Goal: Information Seeking & Learning: Learn about a topic

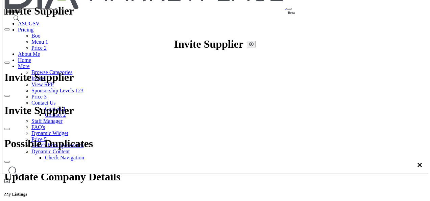
scroll to position [135, 0]
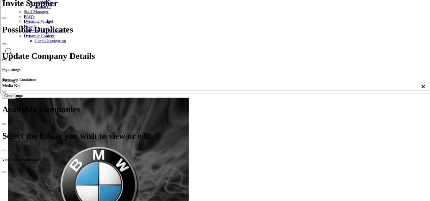
scroll to position [135, 0]
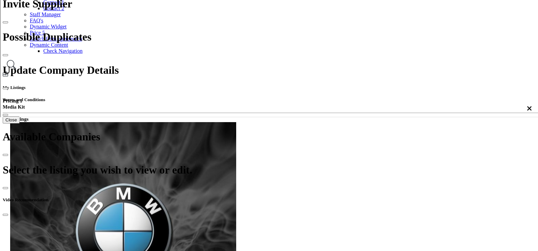
scroll to position [356, 0]
select select "****"
